Goal: Task Accomplishment & Management: Complete application form

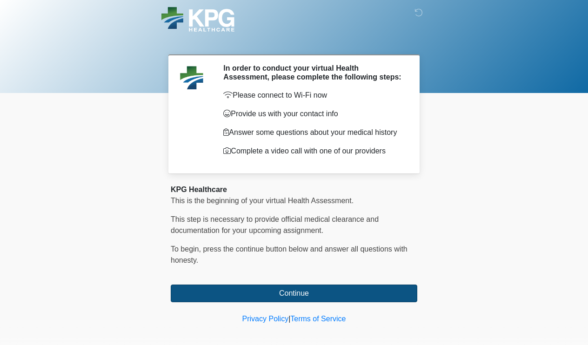
click at [281, 300] on button "Continue" at bounding box center [294, 294] width 247 height 18
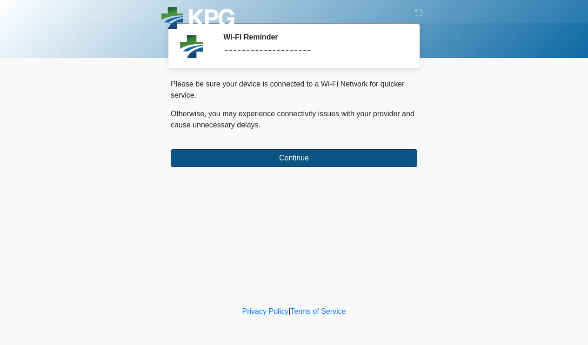
click at [277, 166] on button "Continue" at bounding box center [294, 158] width 247 height 18
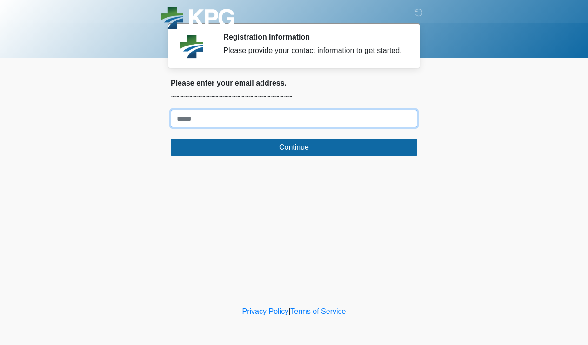
click at [270, 128] on input "Where should we email your response?" at bounding box center [294, 119] width 247 height 18
type input "**********"
click at [294, 156] on button "Continue" at bounding box center [294, 148] width 247 height 18
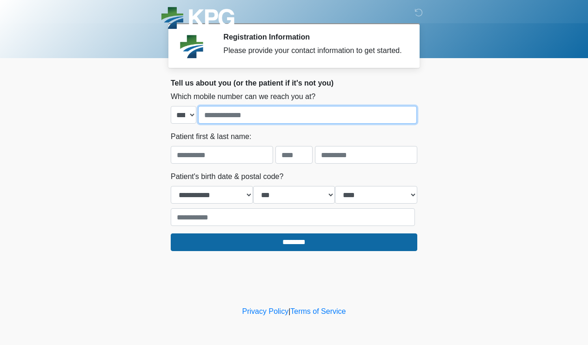
type input "*"
type input "**********"
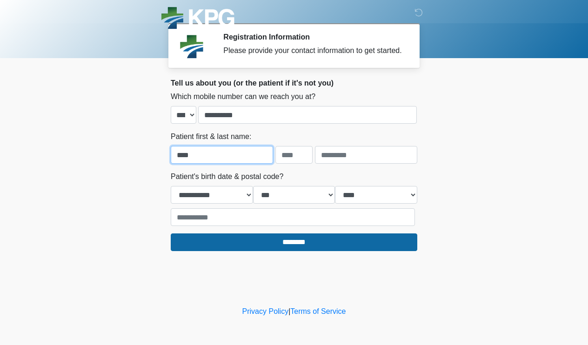
type input "****"
type input "*"
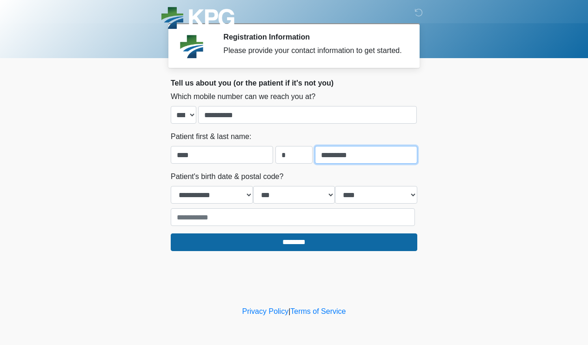
type input "*********"
select select "*"
select select "**"
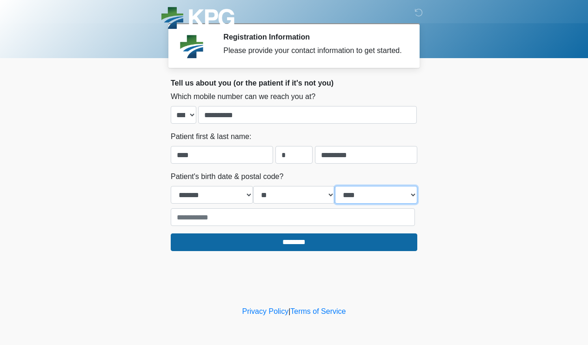
select select "****"
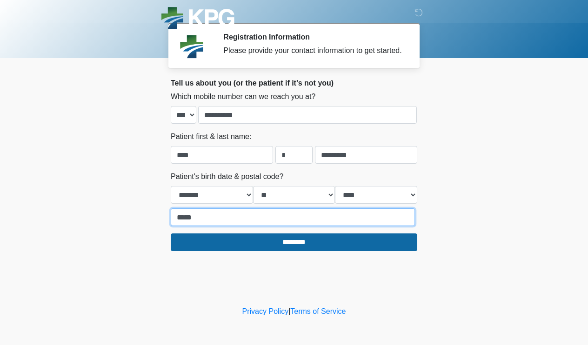
type input "*****"
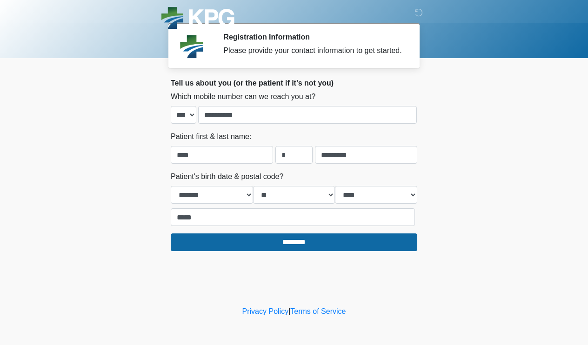
click at [317, 261] on div "‎ ‎ ‎ Registration Information Please provide your contact information to get s…" at bounding box center [293, 152] width 279 height 286
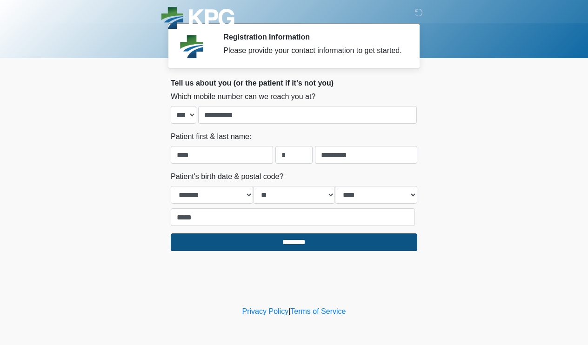
click at [305, 251] on input "********" at bounding box center [294, 243] width 247 height 18
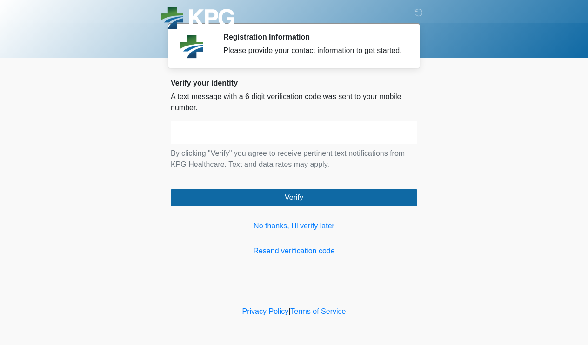
click at [287, 144] on input "text" at bounding box center [294, 132] width 247 height 23
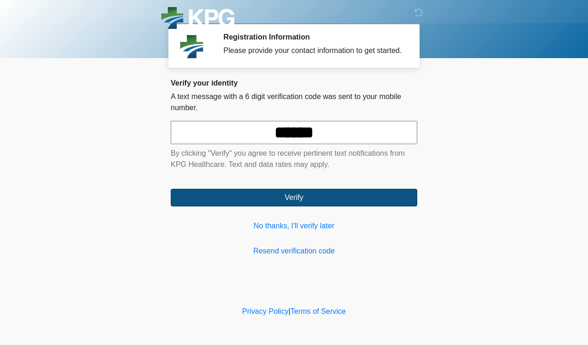
type input "******"
click at [286, 203] on button "Verify" at bounding box center [294, 198] width 247 height 18
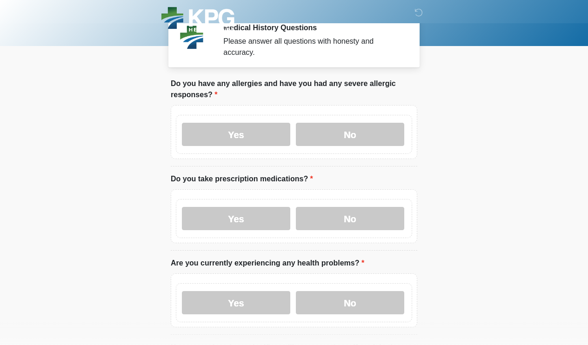
scroll to position [12, 0]
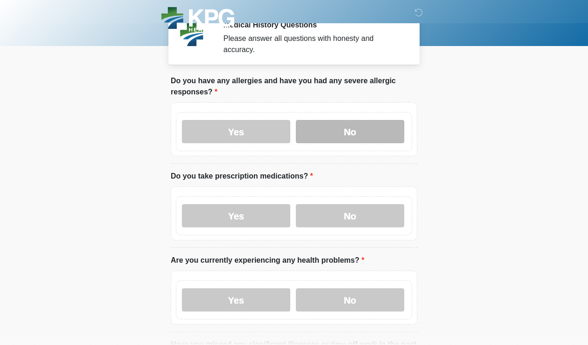
click at [349, 133] on label "No" at bounding box center [350, 131] width 108 height 23
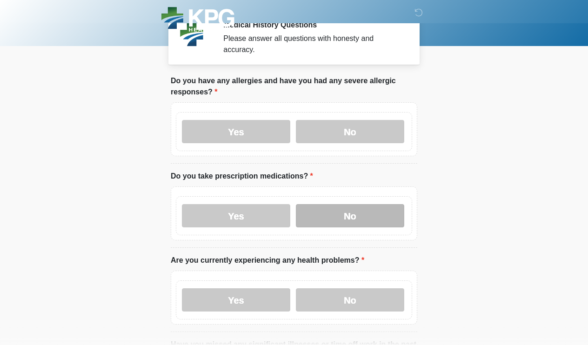
click at [359, 215] on label "No" at bounding box center [350, 215] width 108 height 23
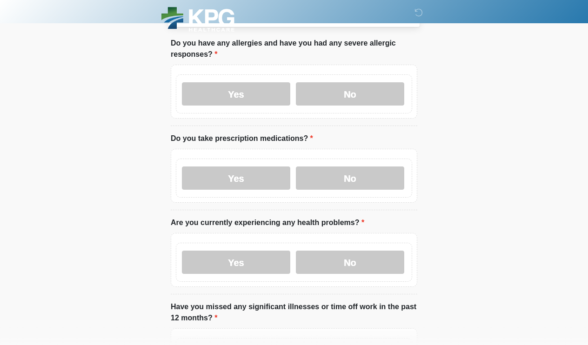
scroll to position [53, 0]
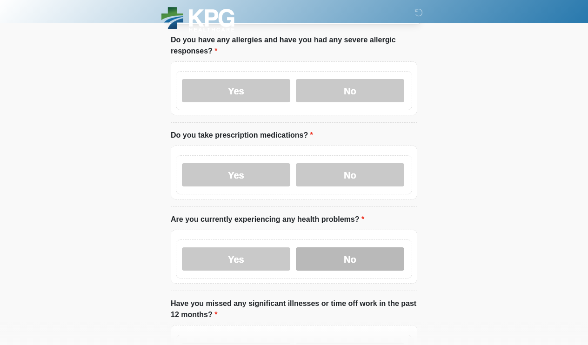
click at [336, 253] on label "No" at bounding box center [350, 259] width 108 height 23
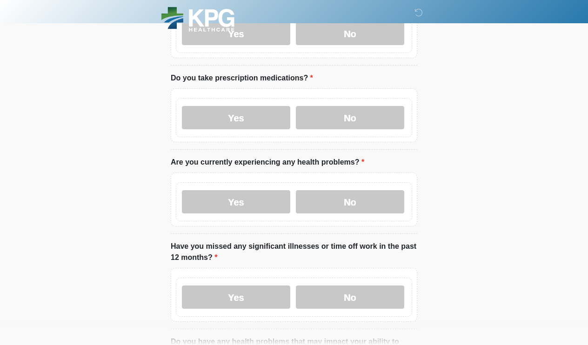
scroll to position [148, 0]
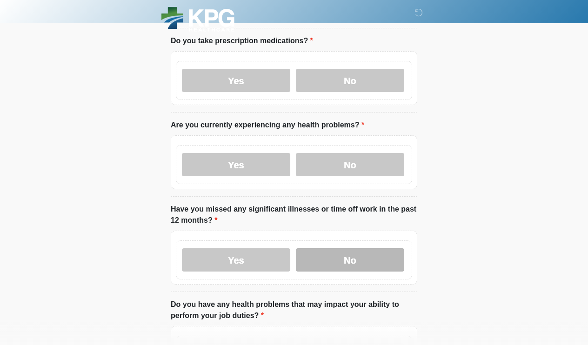
click at [351, 263] on label "No" at bounding box center [350, 259] width 108 height 23
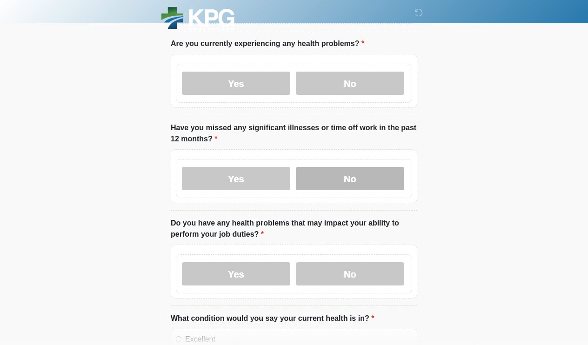
scroll to position [229, 0]
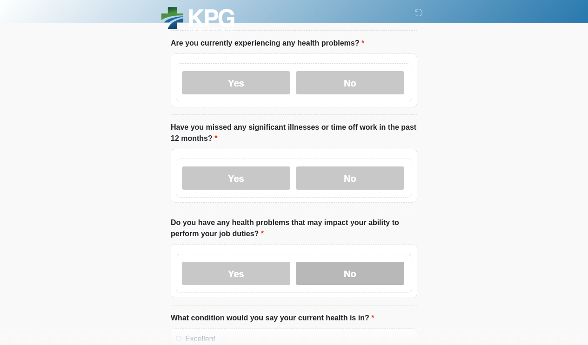
click at [350, 269] on label "No" at bounding box center [350, 273] width 108 height 23
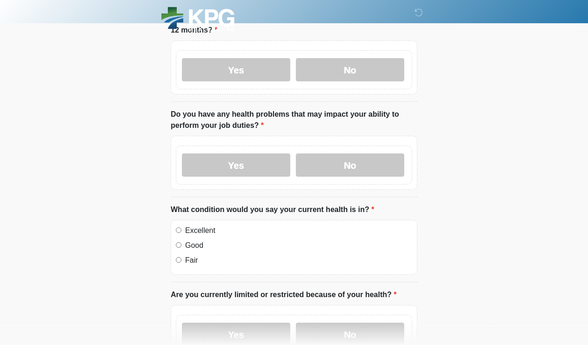
scroll to position [343, 0]
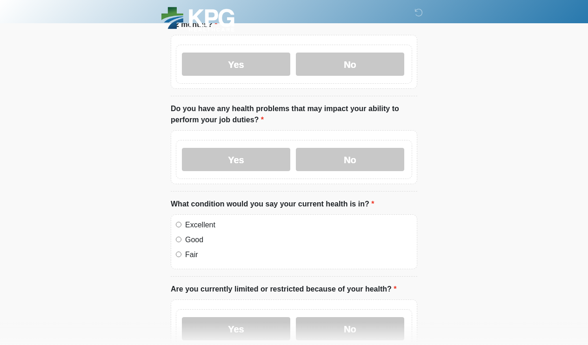
click at [195, 235] on label "Good" at bounding box center [298, 240] width 227 height 11
click at [195, 222] on label "Excellent" at bounding box center [298, 225] width 227 height 11
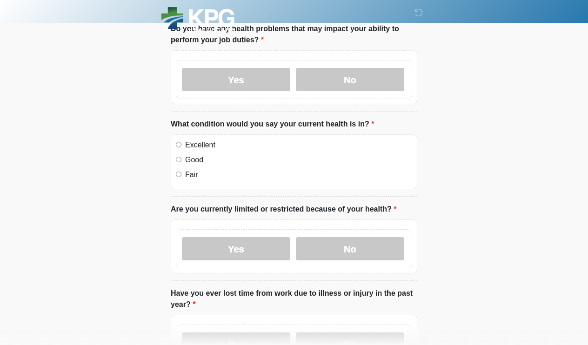
scroll to position [433, 0]
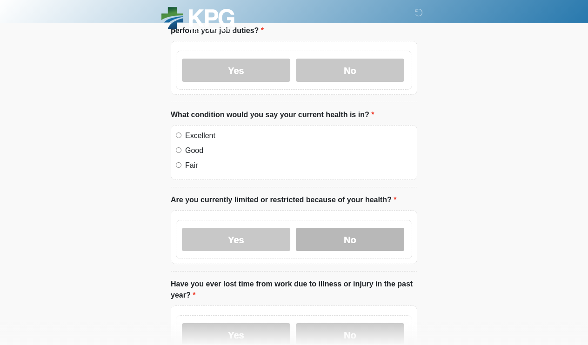
click at [365, 230] on label "No" at bounding box center [350, 239] width 108 height 23
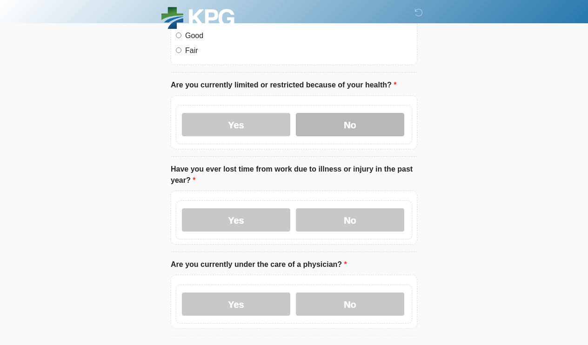
scroll to position [549, 0]
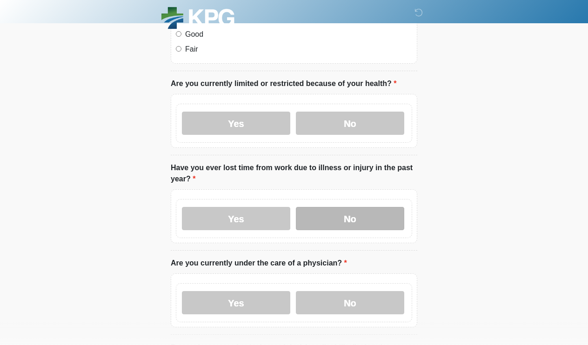
click at [365, 219] on label "No" at bounding box center [350, 218] width 108 height 23
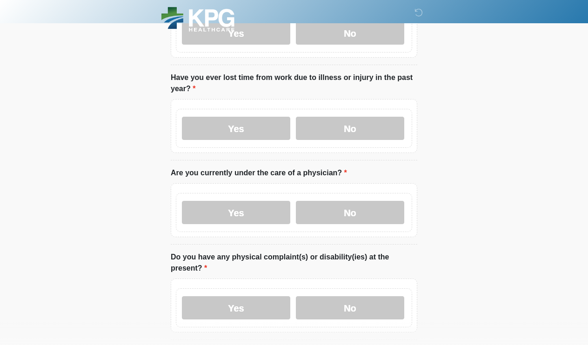
scroll to position [657, 0]
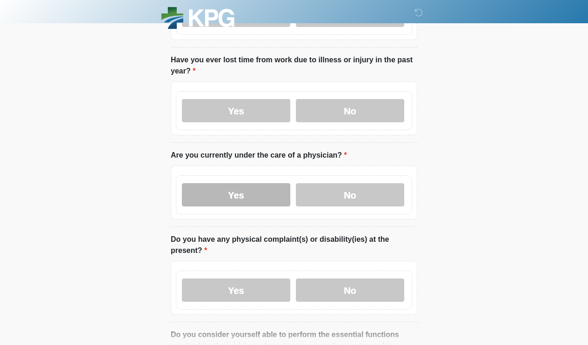
click at [228, 188] on label "Yes" at bounding box center [236, 194] width 108 height 23
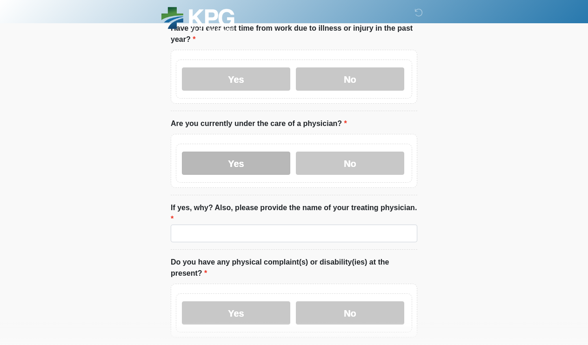
scroll to position [693, 0]
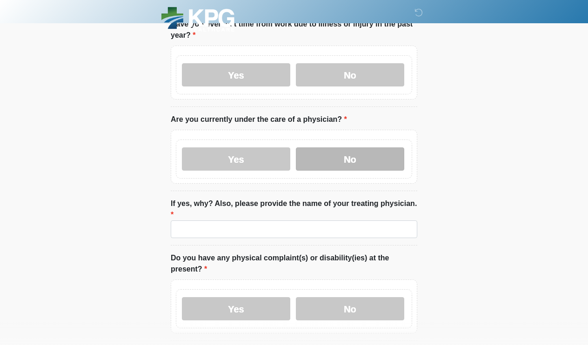
click at [331, 164] on label "No" at bounding box center [350, 159] width 108 height 23
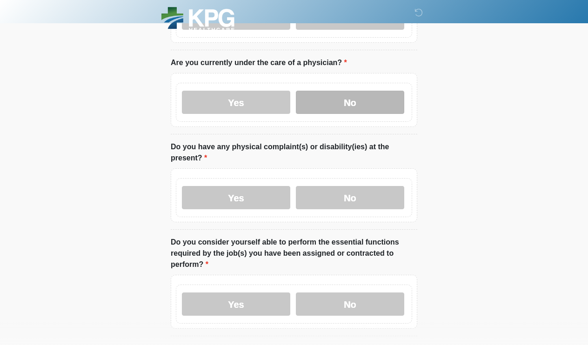
scroll to position [749, 0]
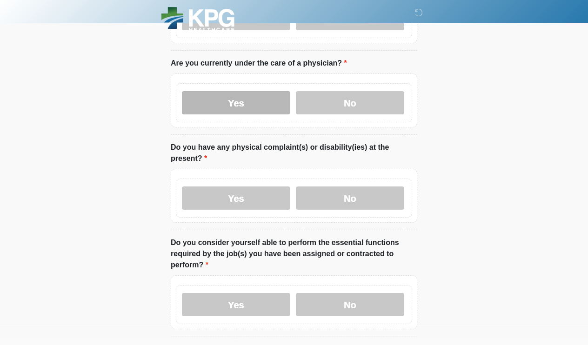
click at [254, 110] on label "Yes" at bounding box center [236, 102] width 108 height 23
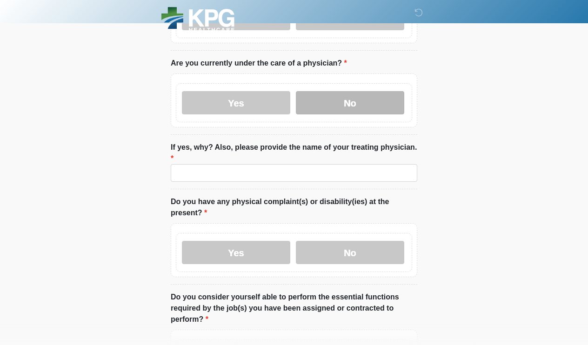
click at [348, 108] on label "No" at bounding box center [350, 102] width 108 height 23
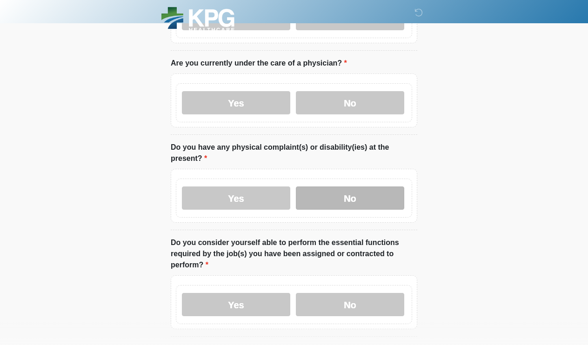
click at [361, 194] on label "No" at bounding box center [350, 198] width 108 height 23
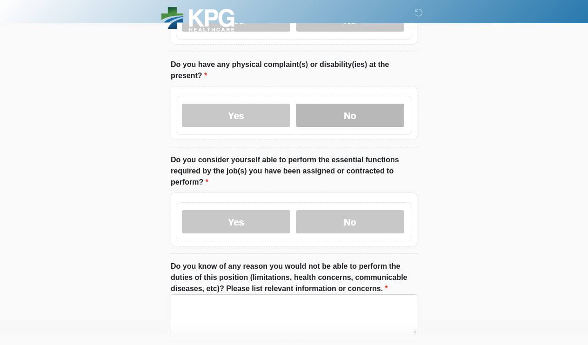
scroll to position [840, 0]
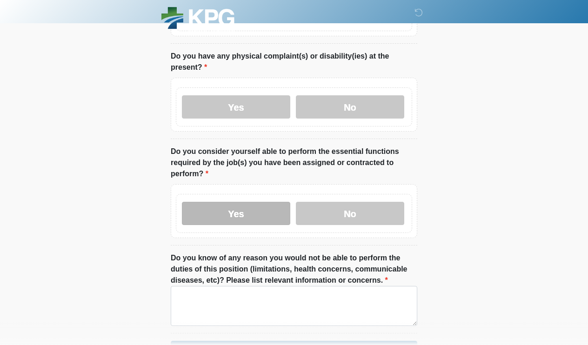
click at [233, 216] on label "Yes" at bounding box center [236, 213] width 108 height 23
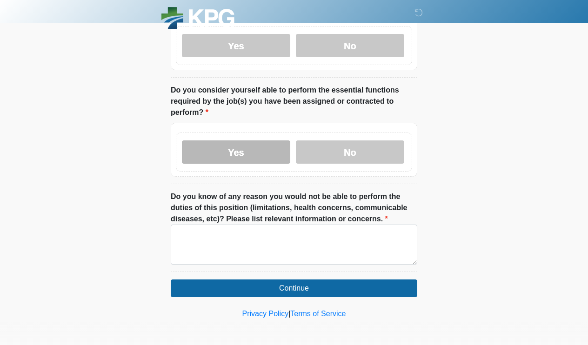
scroll to position [901, 0]
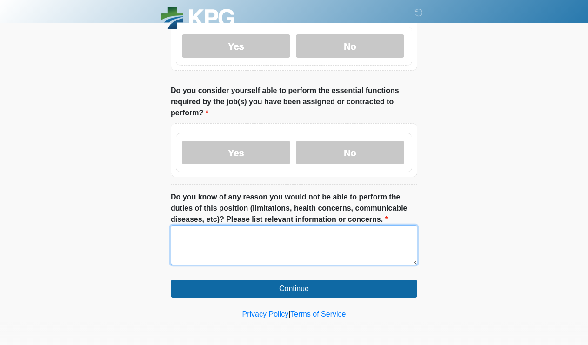
click at [278, 231] on textarea "Do you know of any reason you would not be able to perform the duties of this p…" at bounding box center [294, 245] width 247 height 40
type textarea "*"
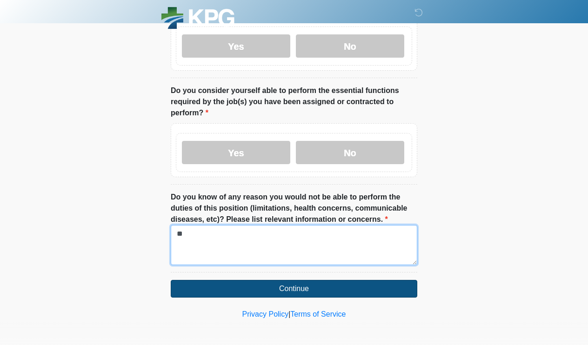
type textarea "**"
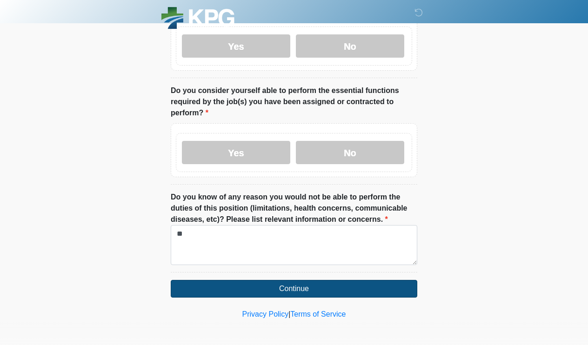
click at [307, 287] on button "Continue" at bounding box center [294, 289] width 247 height 18
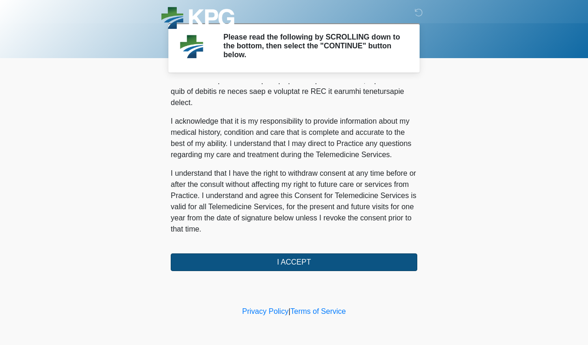
scroll to position [604, 0]
click at [302, 256] on button "I ACCEPT" at bounding box center [294, 263] width 247 height 18
